Goal: Transaction & Acquisition: Purchase product/service

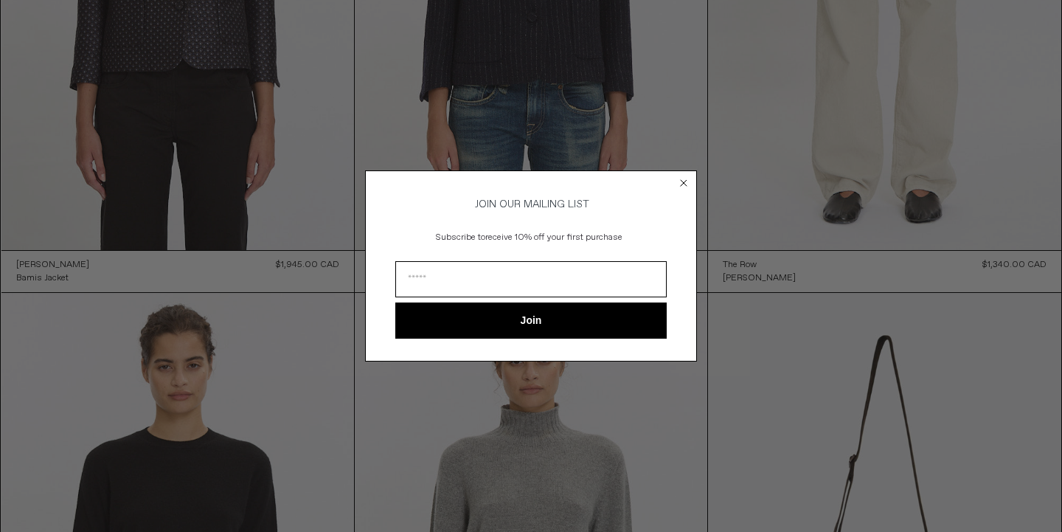
scroll to position [1221, 0]
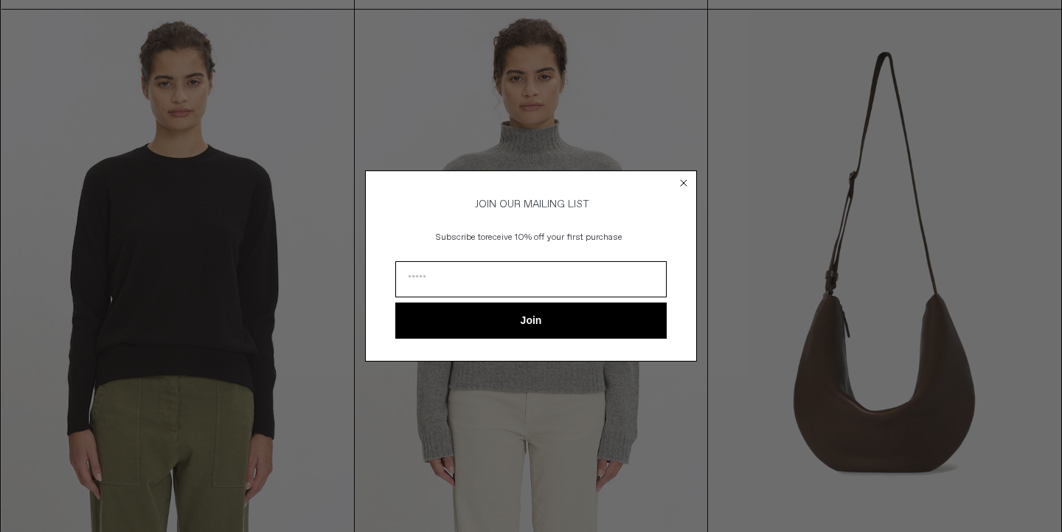
click at [820, 83] on div "Close dialog JOIN OUR MAILING LIST Subscribe to receive 10% off your first purc…" at bounding box center [531, 266] width 1062 height 532
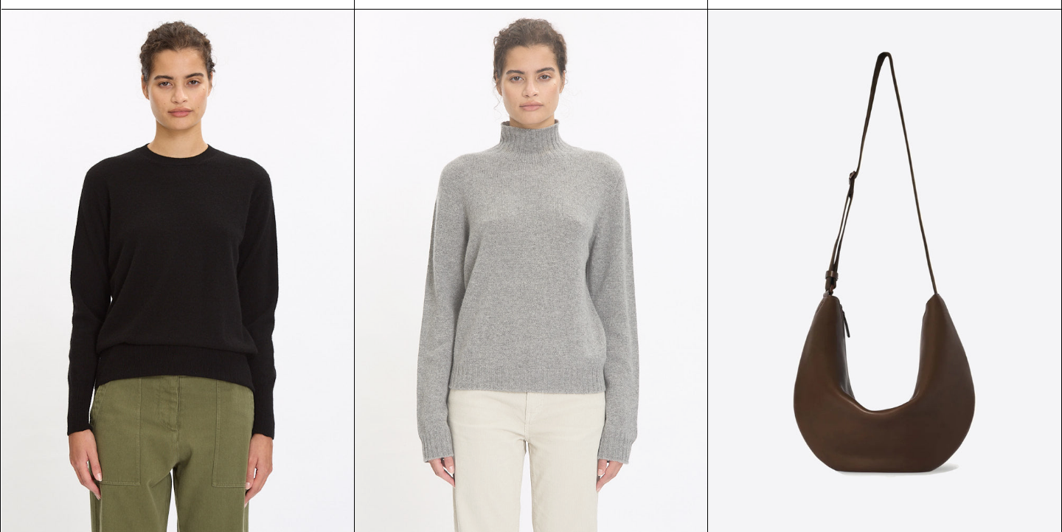
click at [562, 161] on at bounding box center [531, 274] width 353 height 529
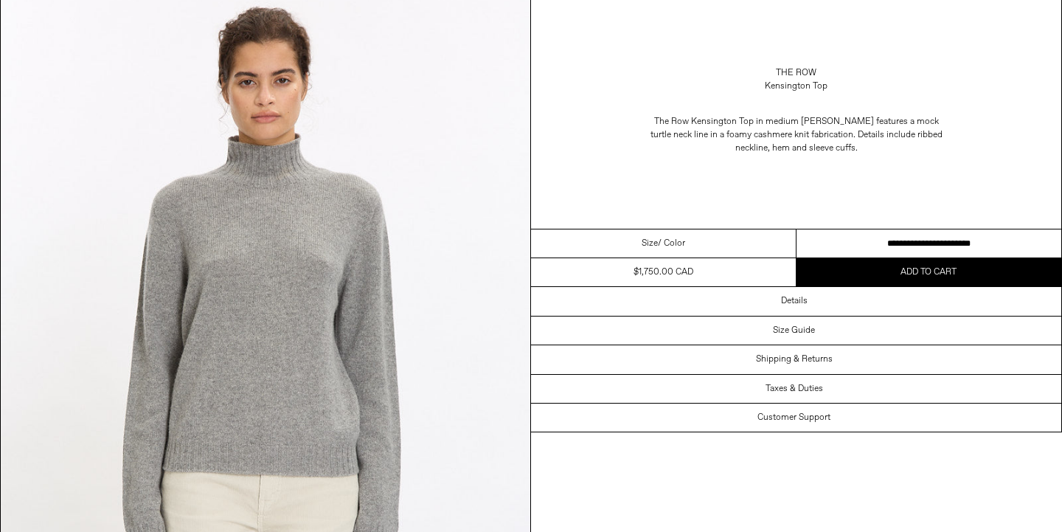
scroll to position [118, 0]
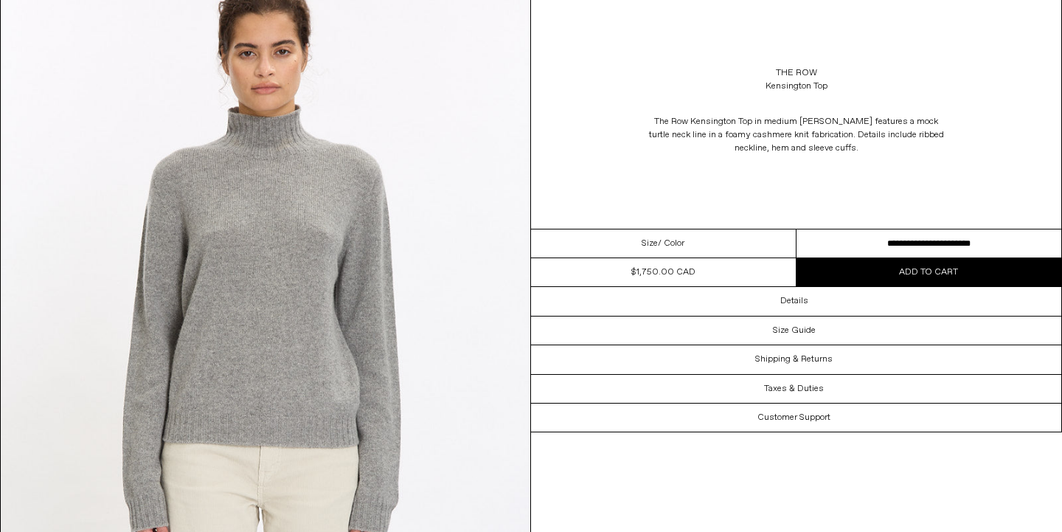
click at [1057, 125] on div "The Row Kensington Top in medium heather grey features a mock turtle neck line …" at bounding box center [796, 134] width 530 height 69
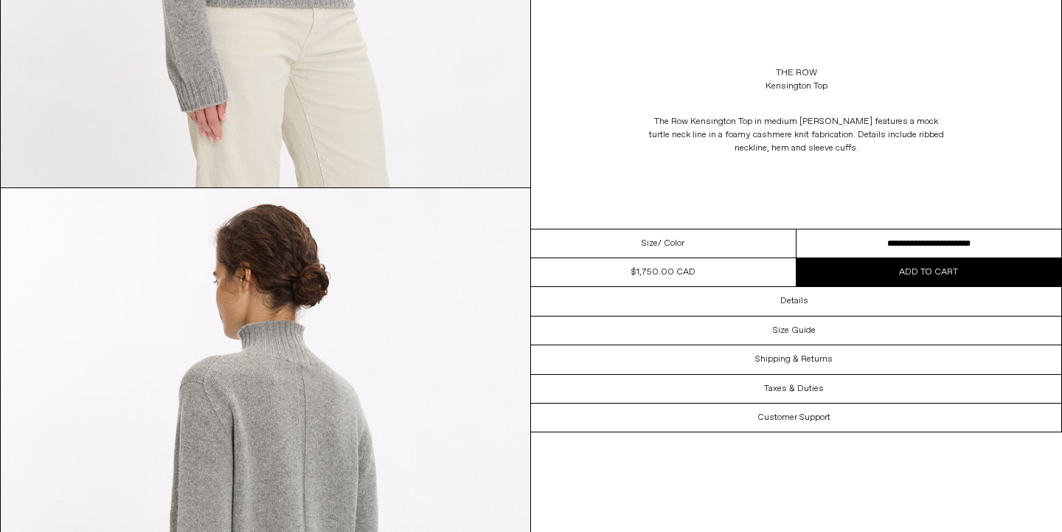
scroll to position [1224, 0]
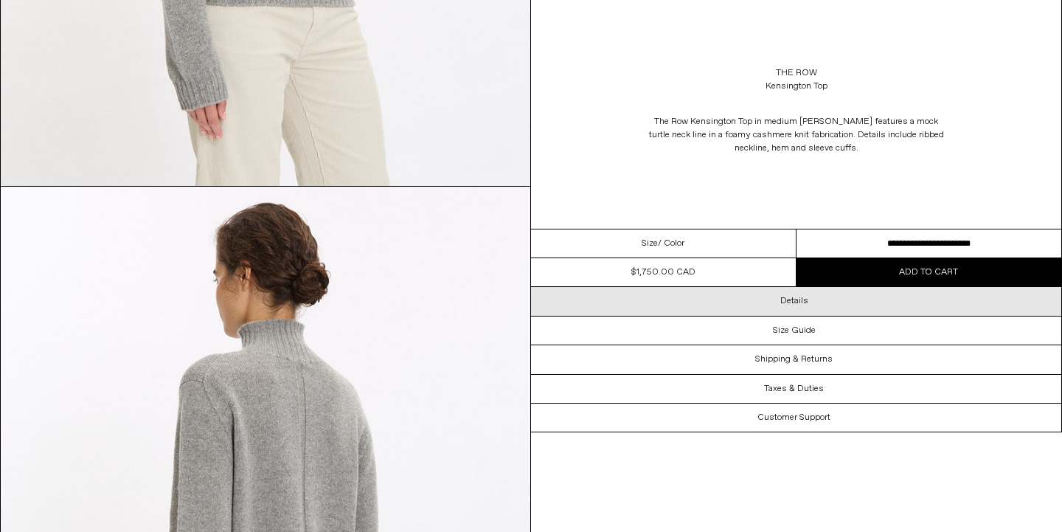
click at [944, 293] on div "Details" at bounding box center [796, 301] width 530 height 28
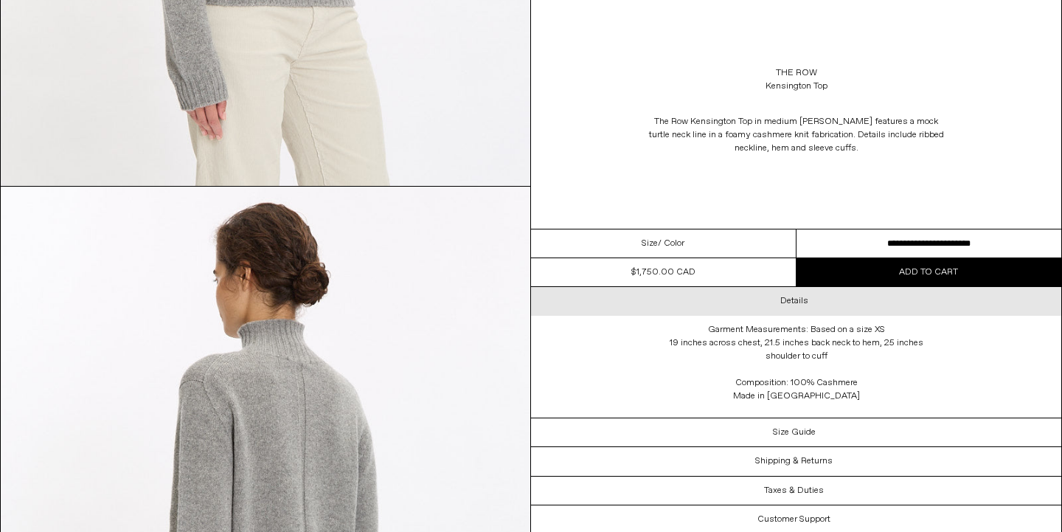
click at [946, 302] on div "Details" at bounding box center [796, 301] width 530 height 28
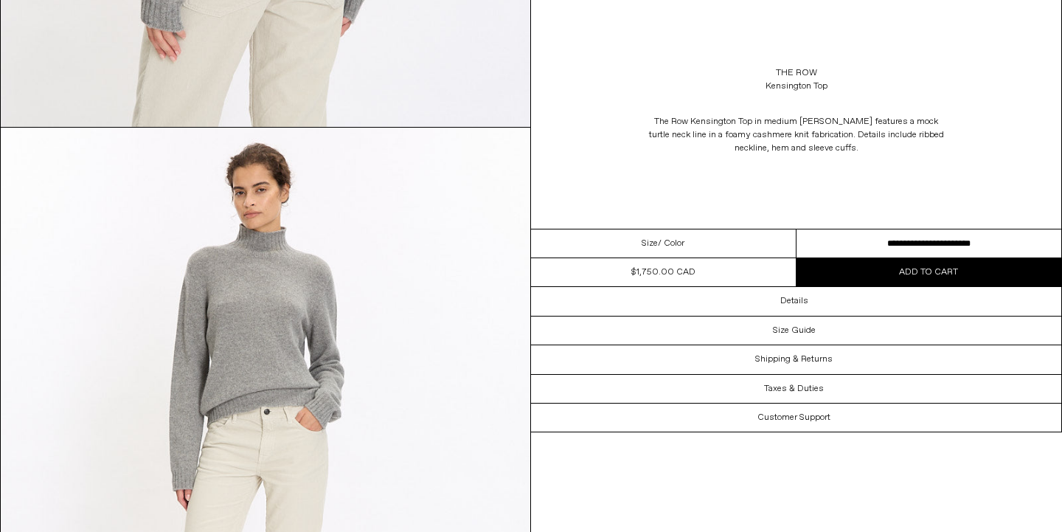
scroll to position [2056, 0]
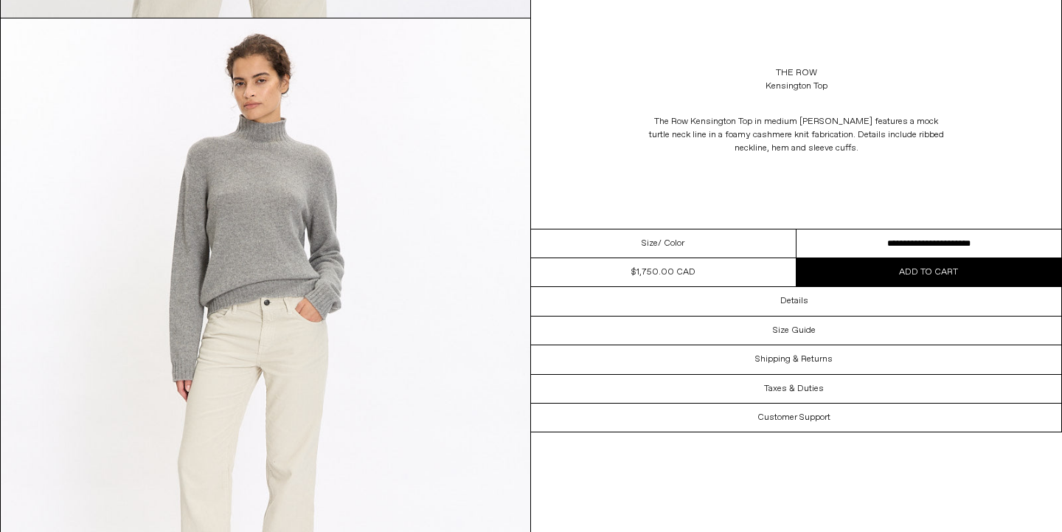
click at [417, 319] on img at bounding box center [266, 349] width 530 height 662
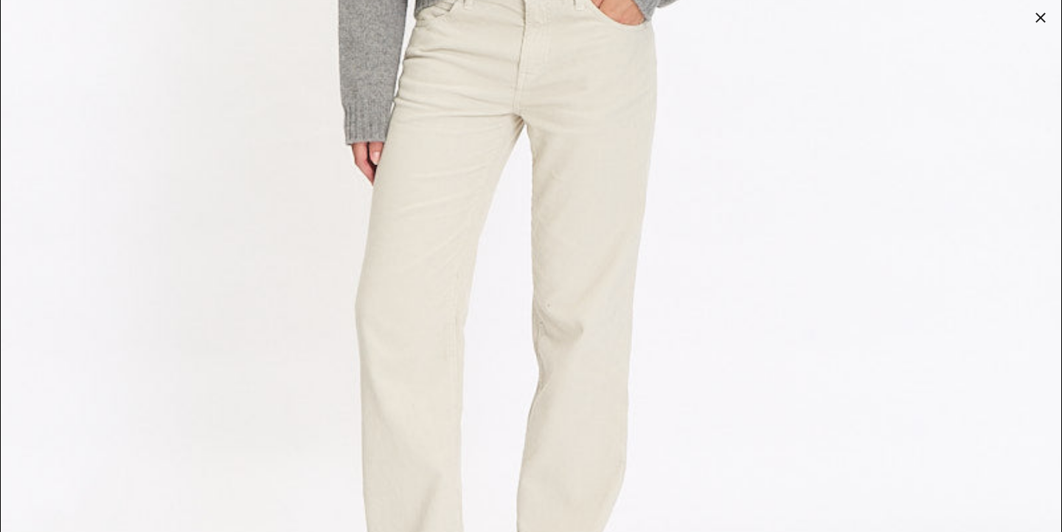
scroll to position [4775, 0]
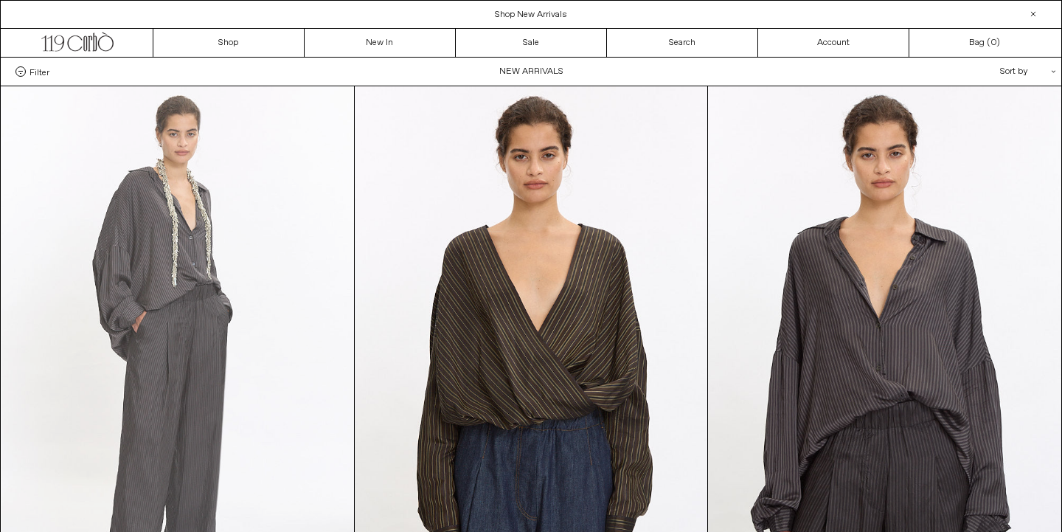
click at [241, 214] on at bounding box center [177, 350] width 353 height 529
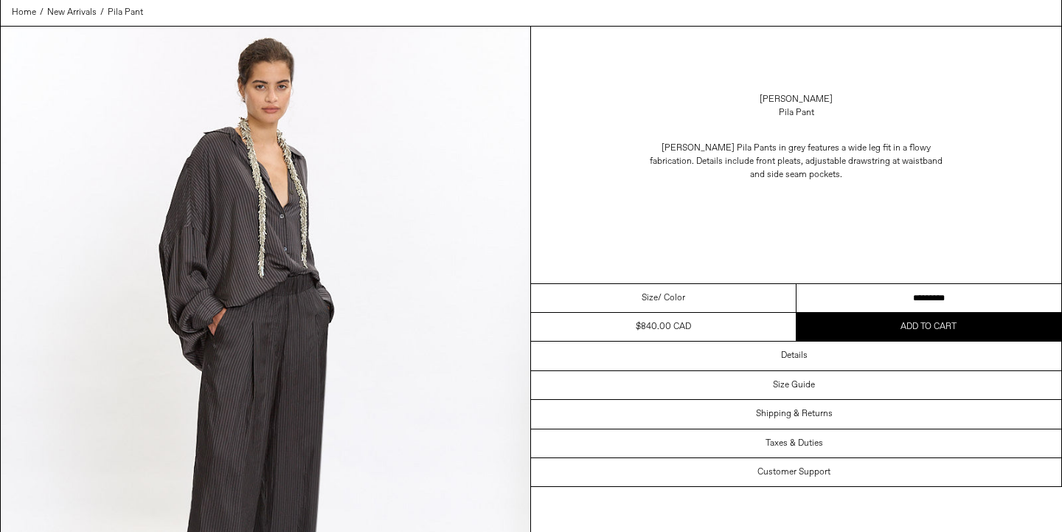
scroll to position [59, 0]
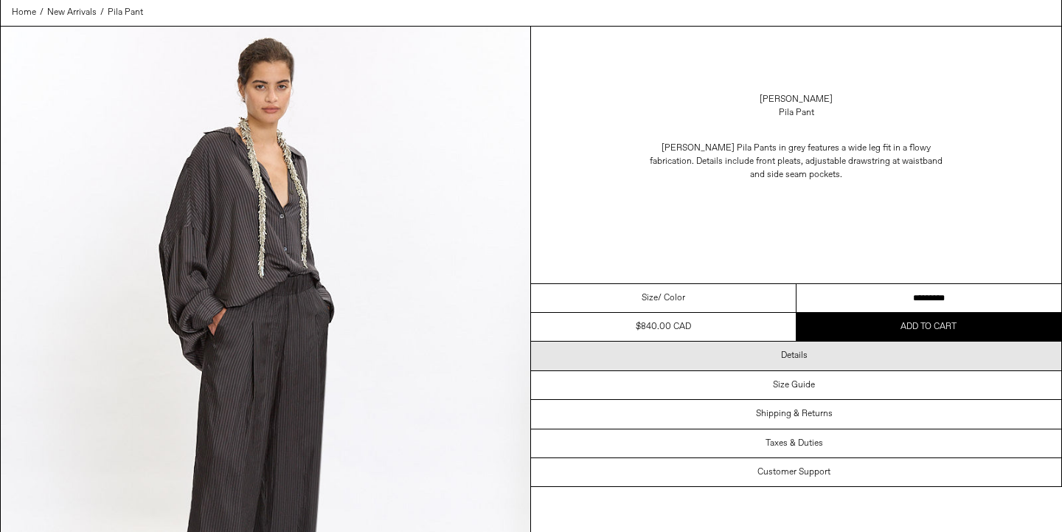
click at [842, 367] on div "Details" at bounding box center [796, 356] width 530 height 28
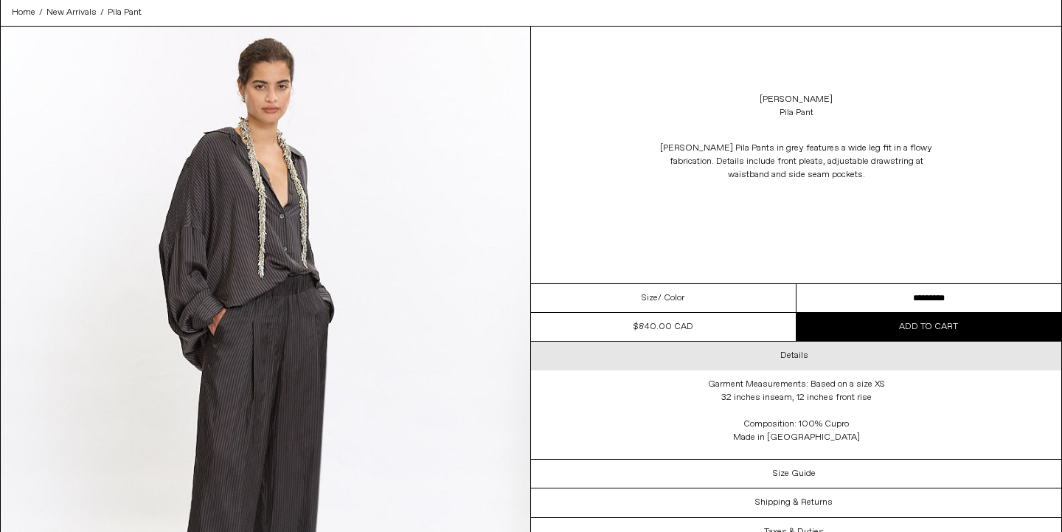
click at [840, 361] on div "Details" at bounding box center [796, 356] width 530 height 28
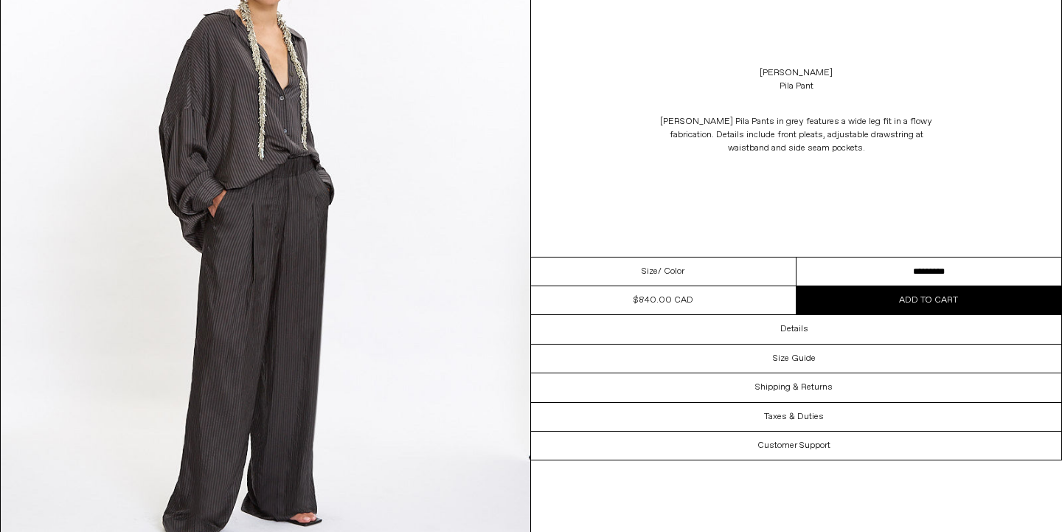
scroll to position [0, 0]
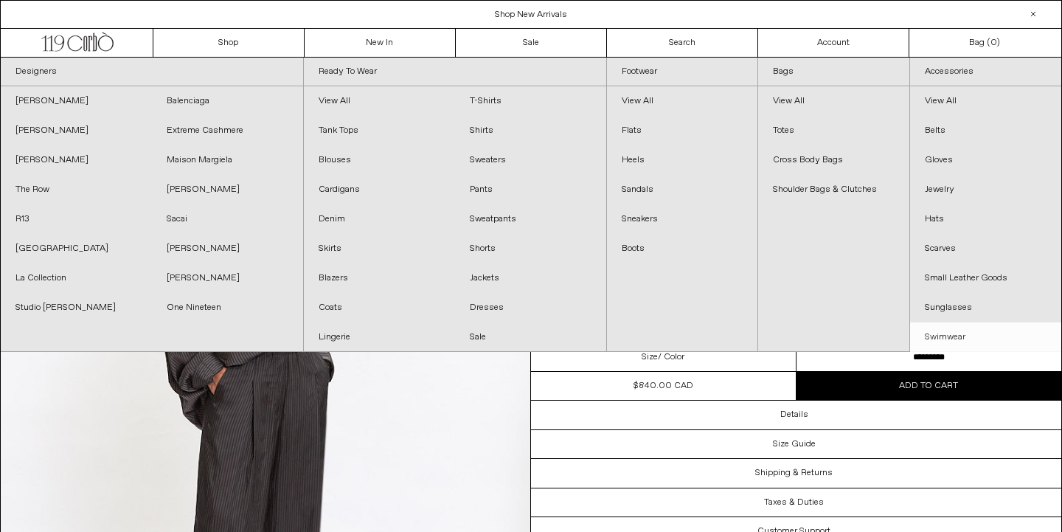
click at [946, 328] on link "Swimwear" at bounding box center [985, 337] width 151 height 30
